Goal: Information Seeking & Learning: Learn about a topic

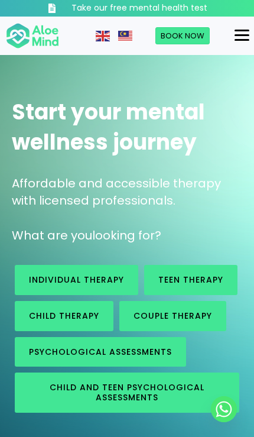
click at [240, 37] on div "Menu" at bounding box center [242, 35] width 15 height 11
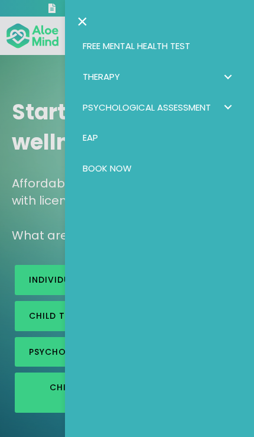
click at [20, 307] on div at bounding box center [127, 218] width 254 height 437
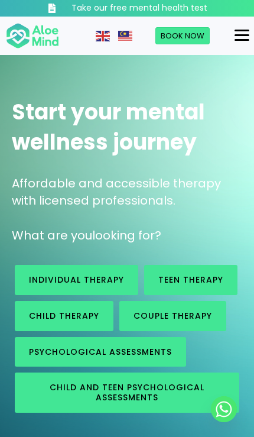
click at [185, 7] on h3 "Take our free mental health test" at bounding box center [140, 8] width 136 height 12
